Goal: Information Seeking & Learning: Check status

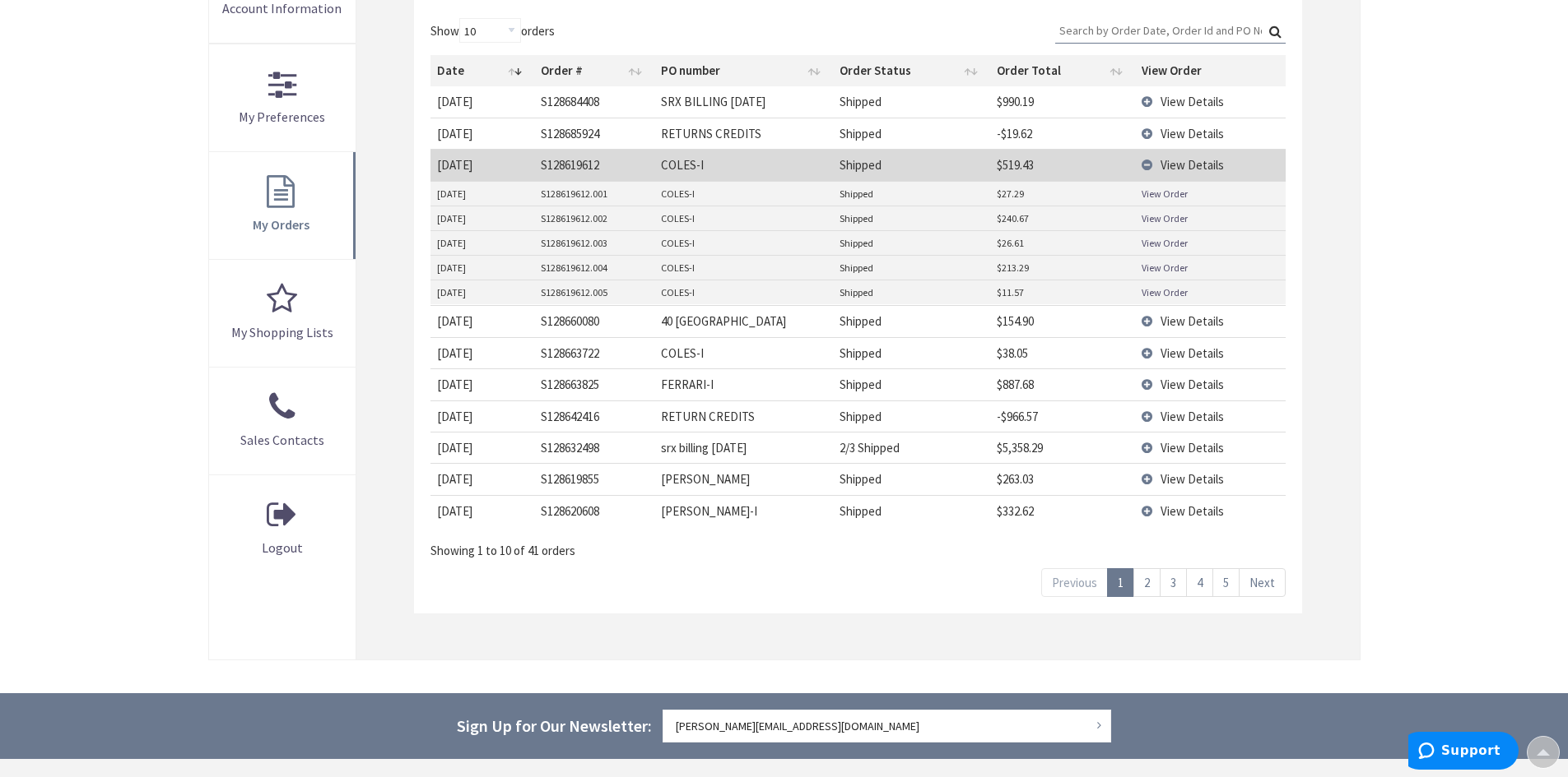
scroll to position [247, 0]
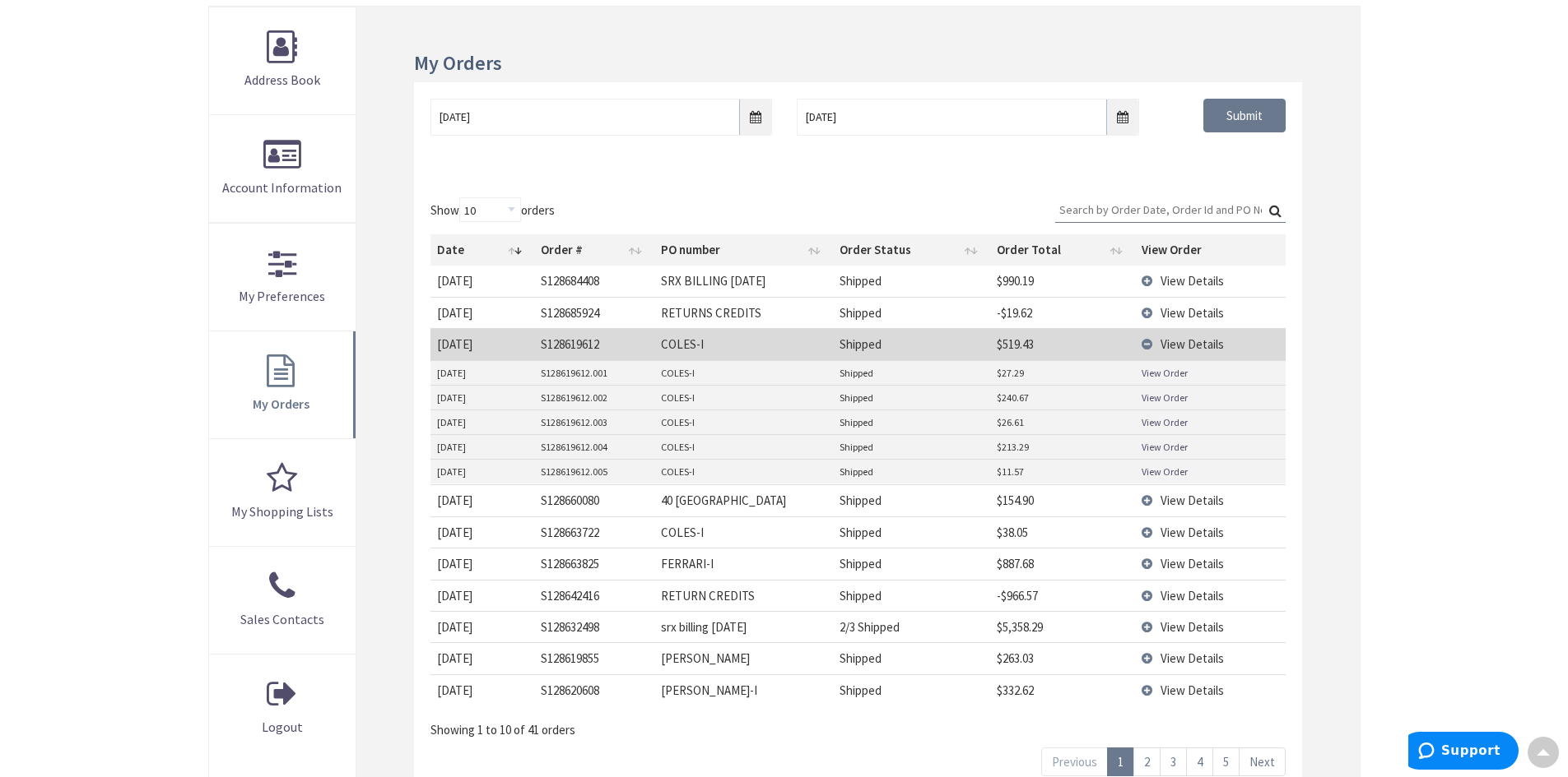
click at [1145, 342] on td "View Details" at bounding box center [1210, 343] width 150 height 31
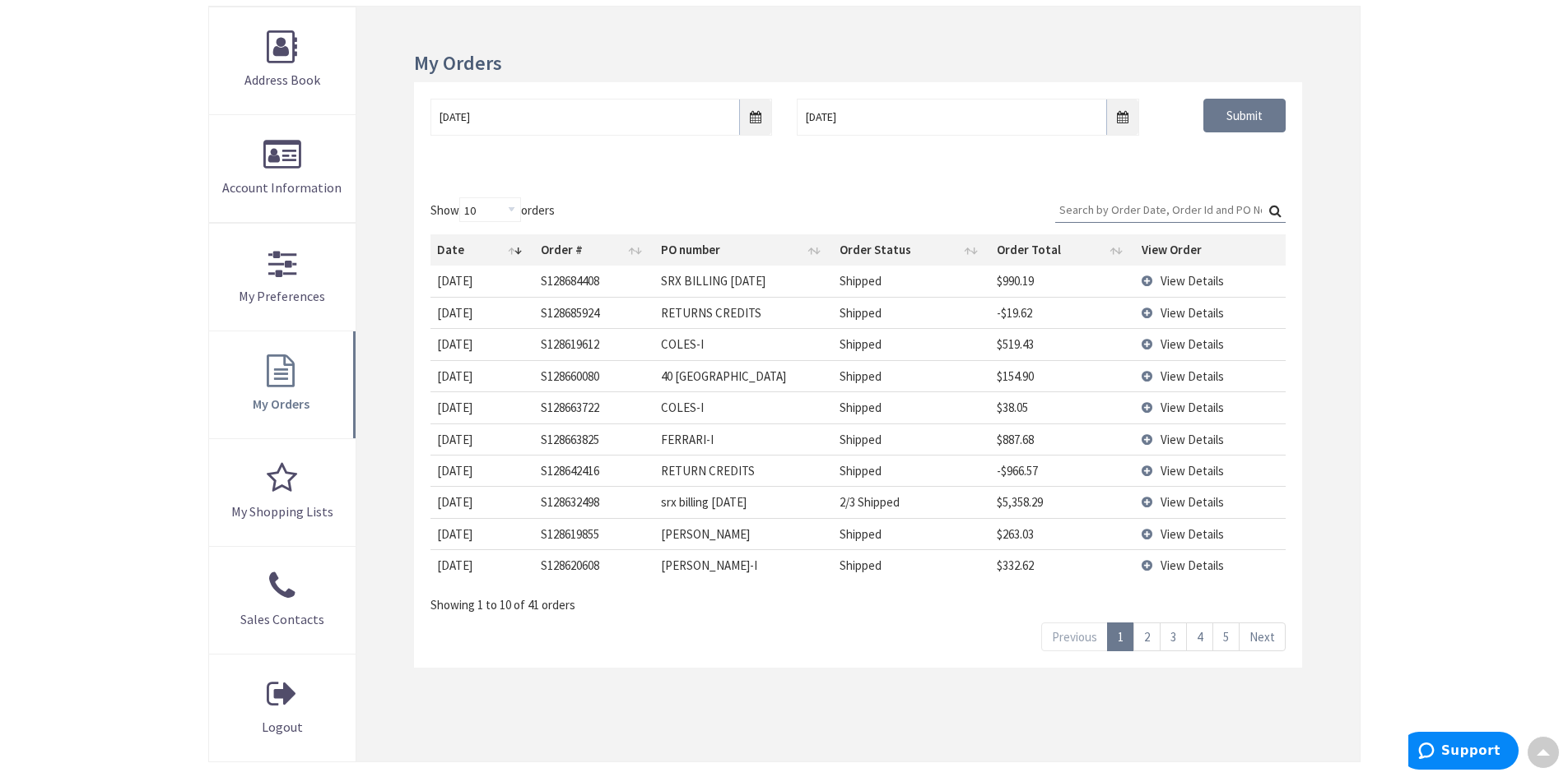
click at [1139, 639] on link "2" at bounding box center [1147, 637] width 28 height 28
click at [1165, 345] on span "View Details" at bounding box center [1192, 344] width 64 height 15
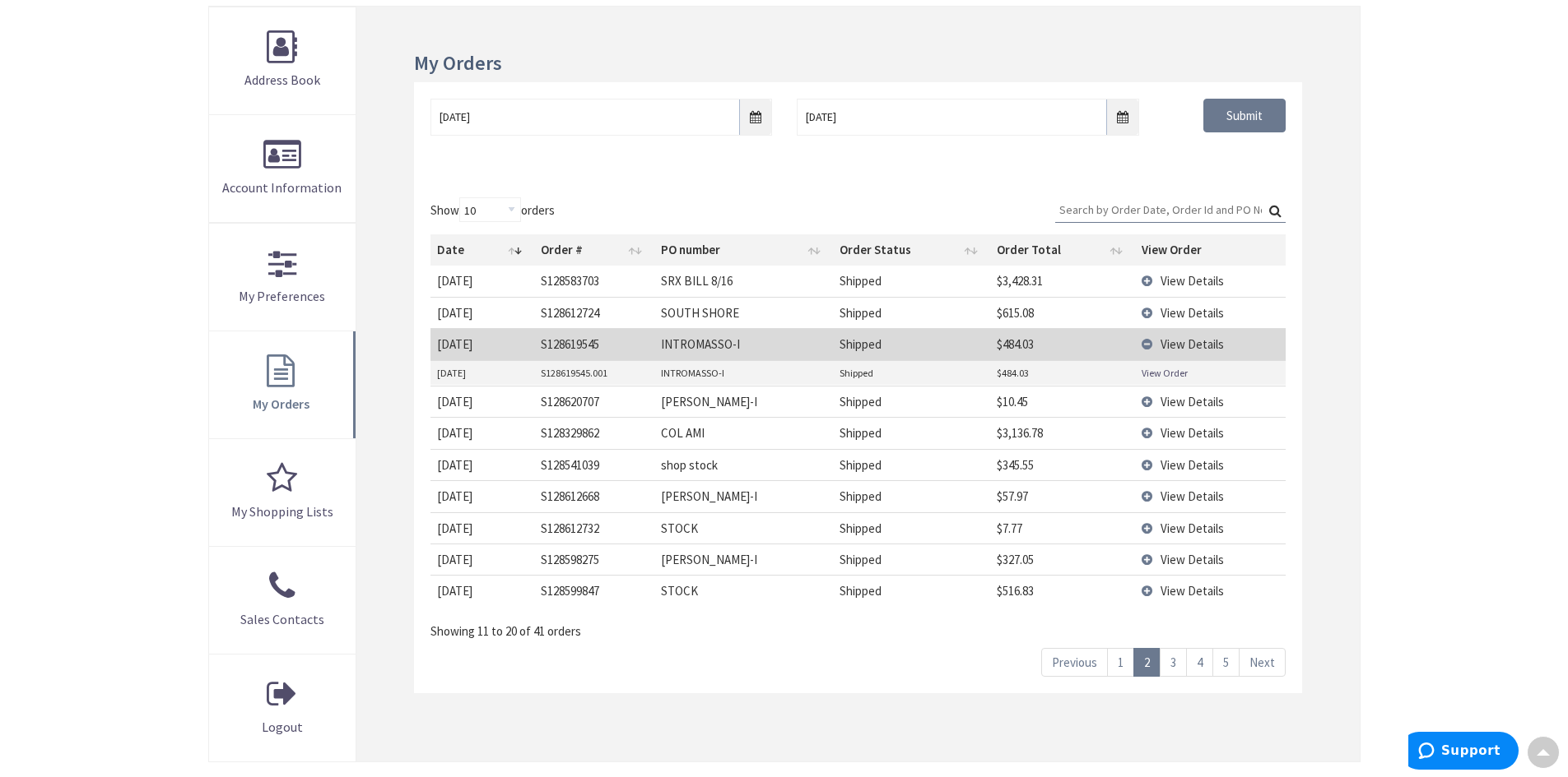
click at [1154, 369] on link "View Order" at bounding box center [1165, 373] width 47 height 14
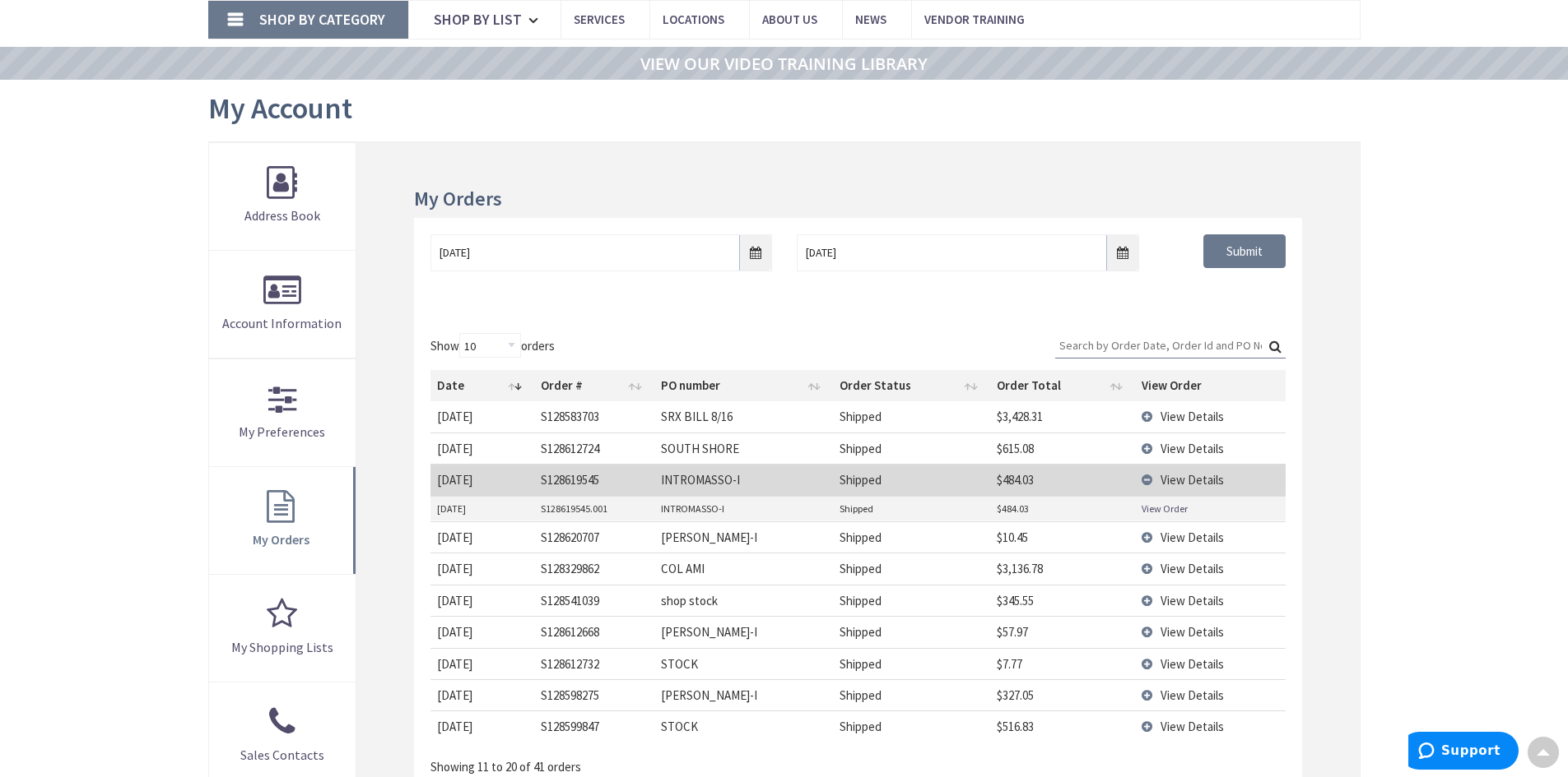
scroll to position [0, 0]
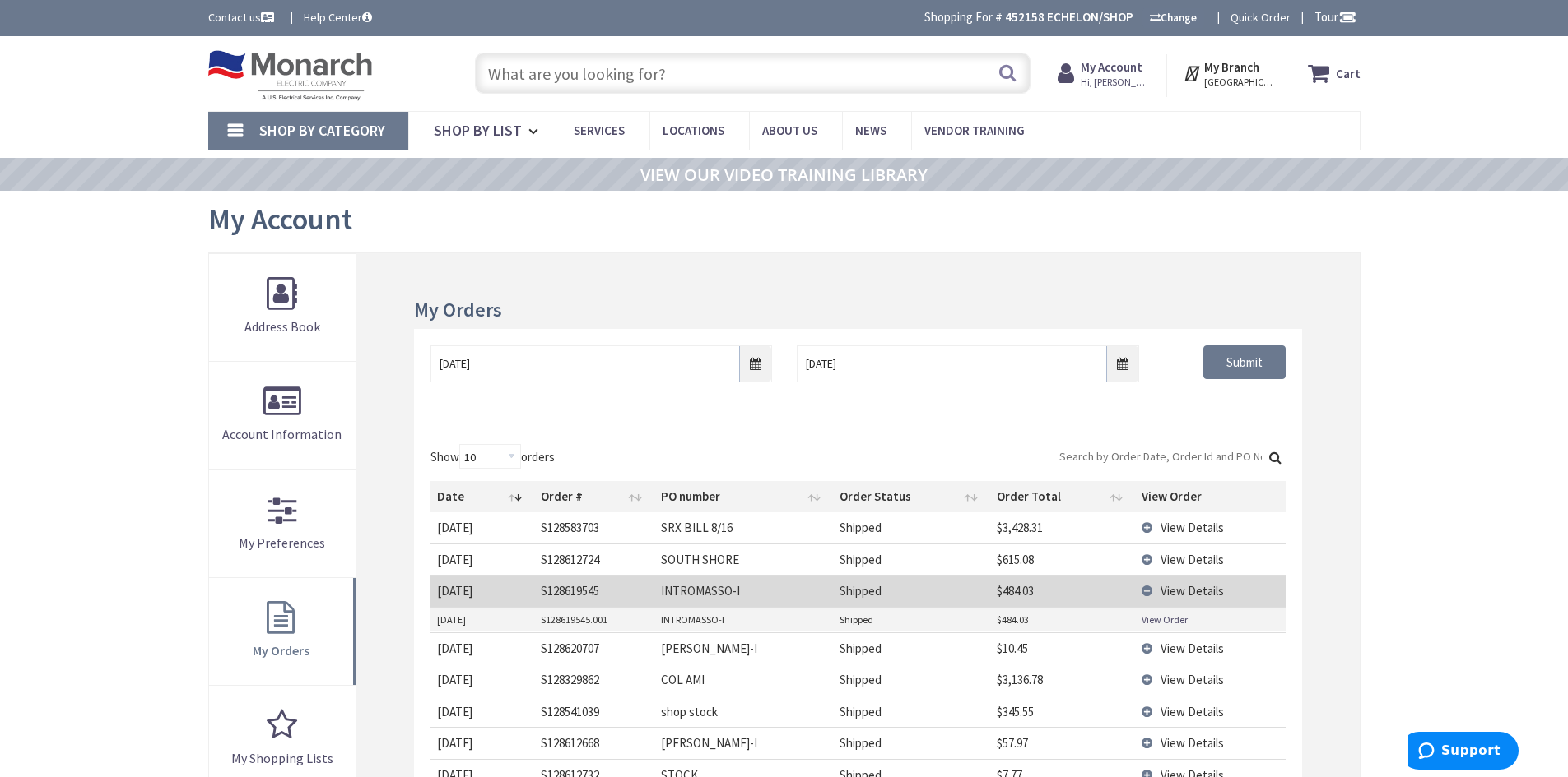
click at [572, 66] on input "text" at bounding box center [752, 72] width 555 height 41
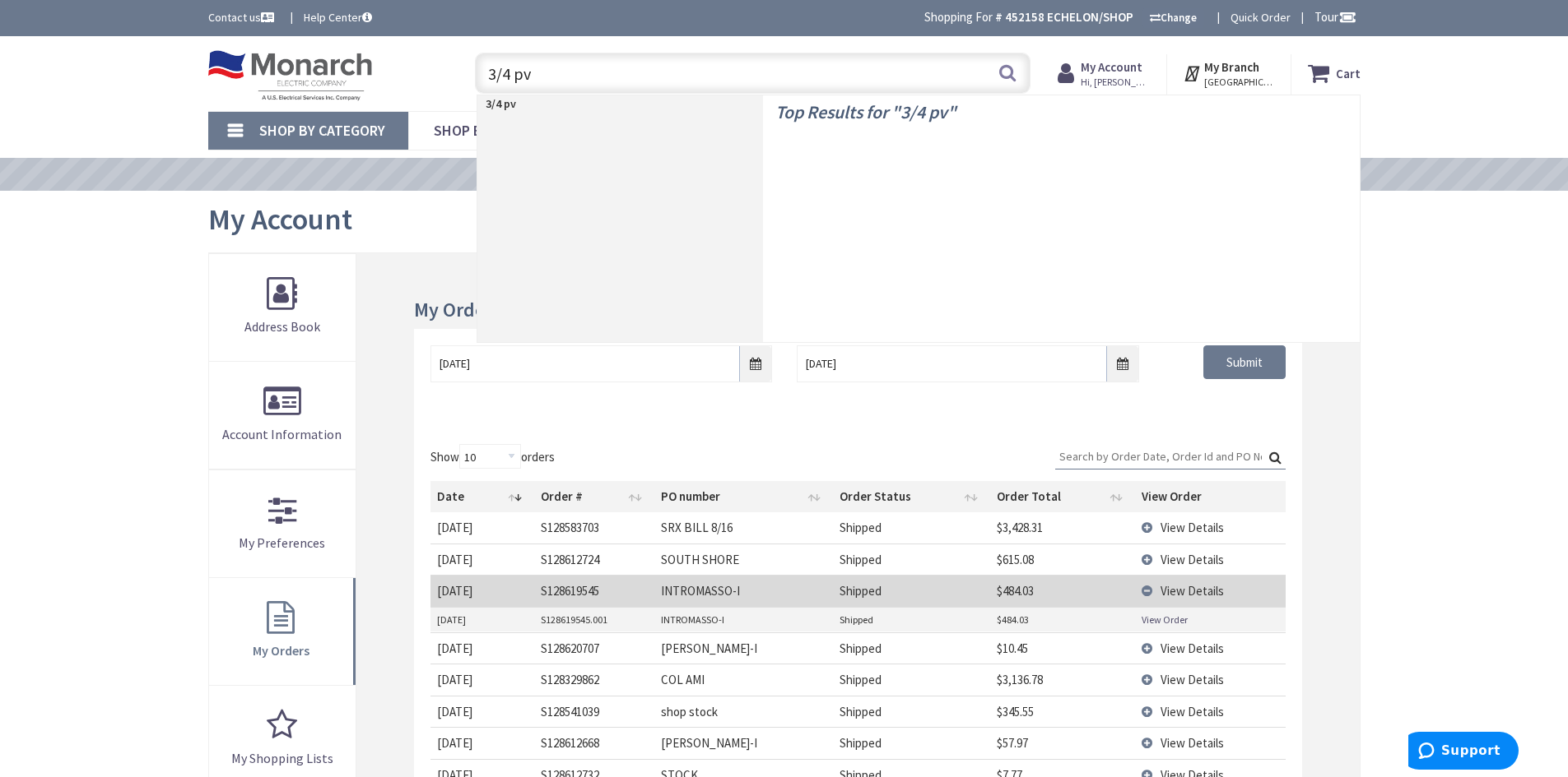
type input "3/4 pvc"
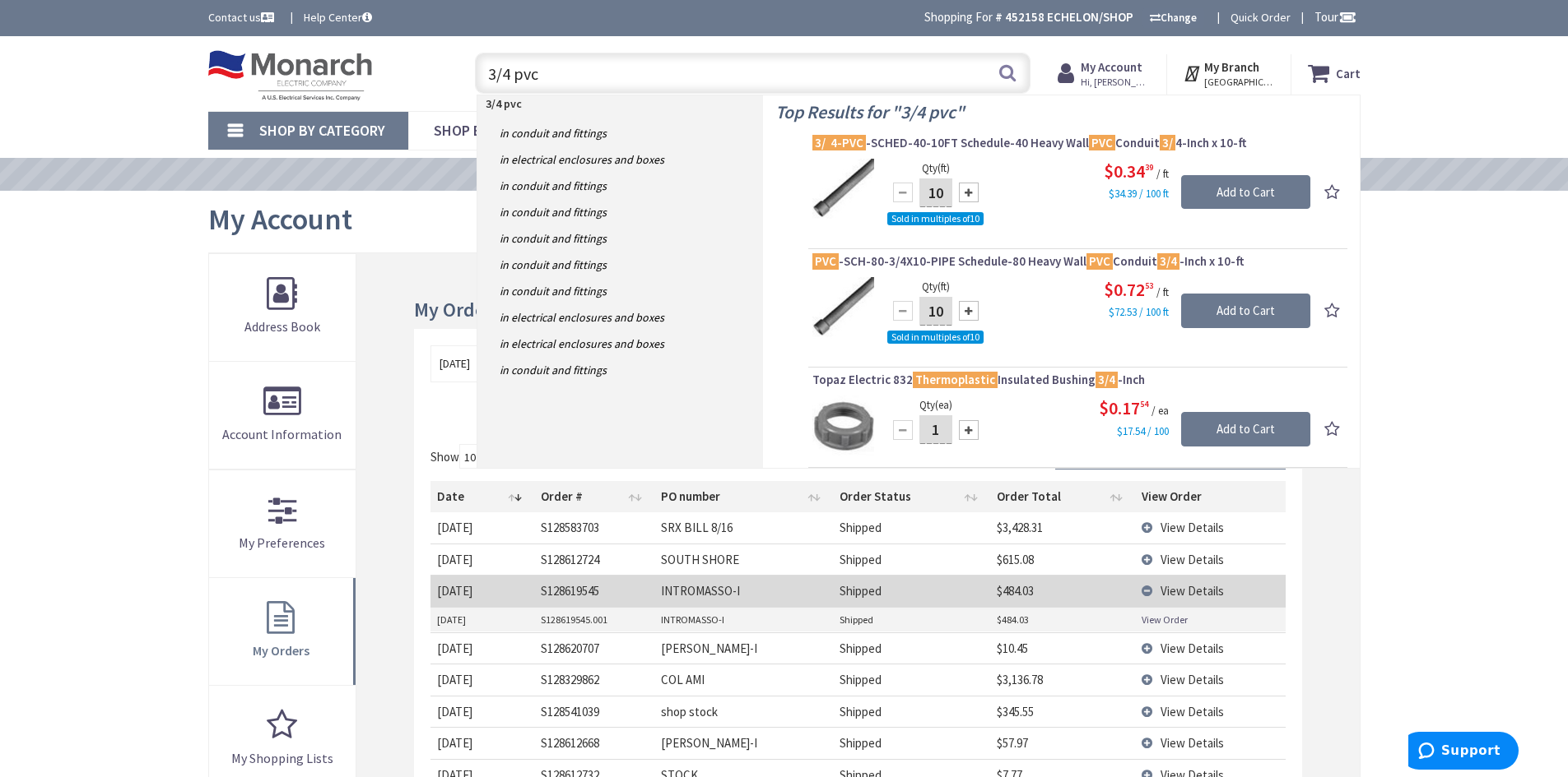
drag, startPoint x: 558, startPoint y: 80, endPoint x: 395, endPoint y: 83, distance: 163.0
click at [397, 83] on div "Toggle Nav 3/4 pvc 3/4 pvc Search Cart My Cart Close You have no items in your …" at bounding box center [784, 74] width 1177 height 55
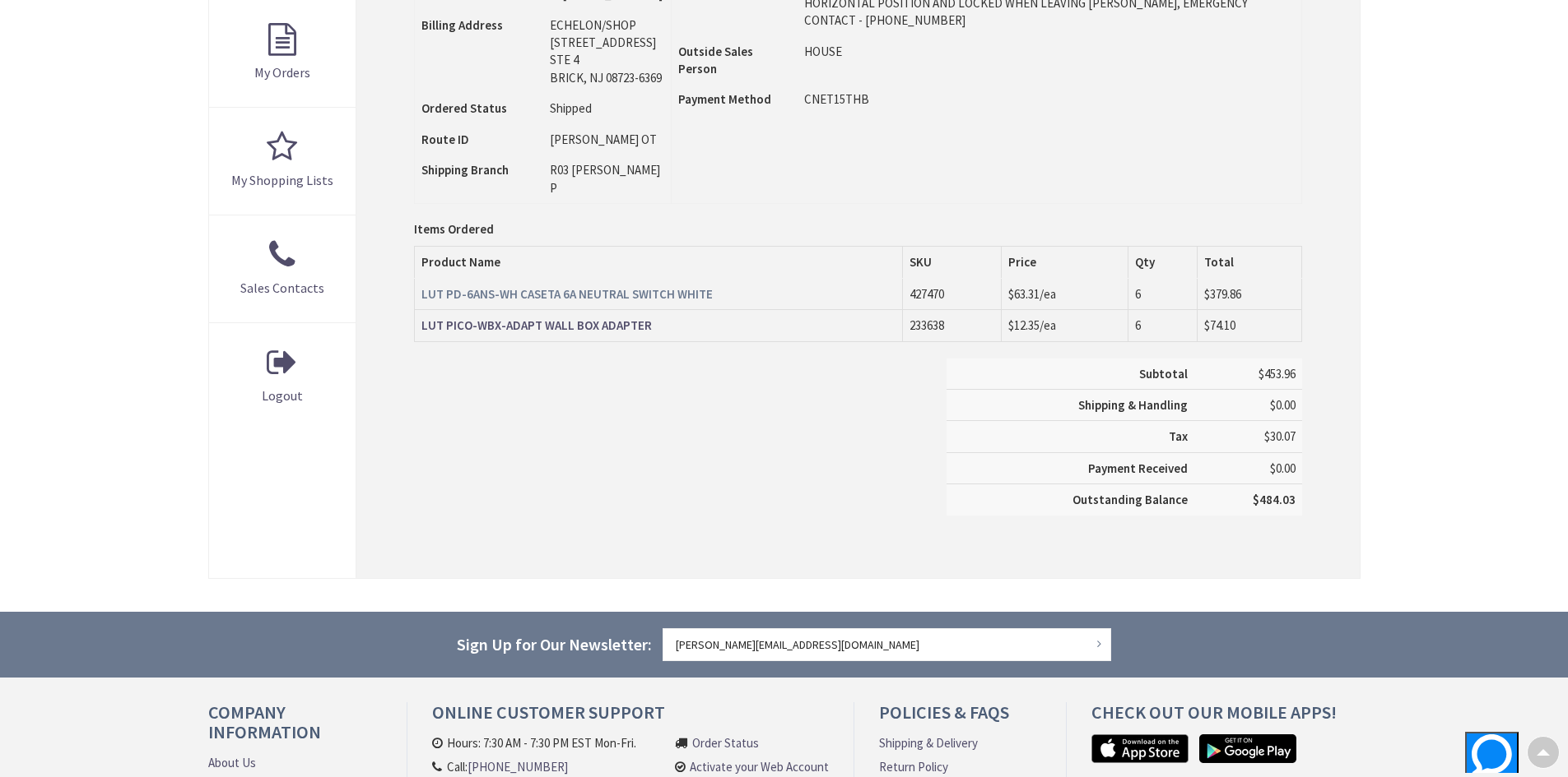
scroll to position [579, 0]
